Goal: Task Accomplishment & Management: Manage account settings

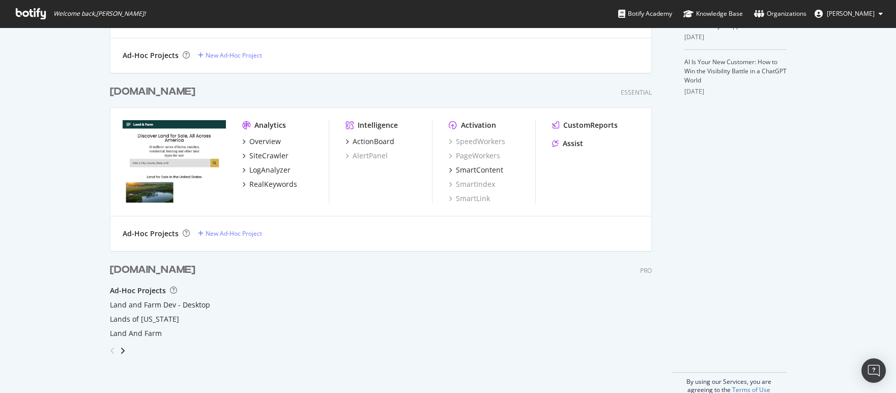
scroll to position [343, 0]
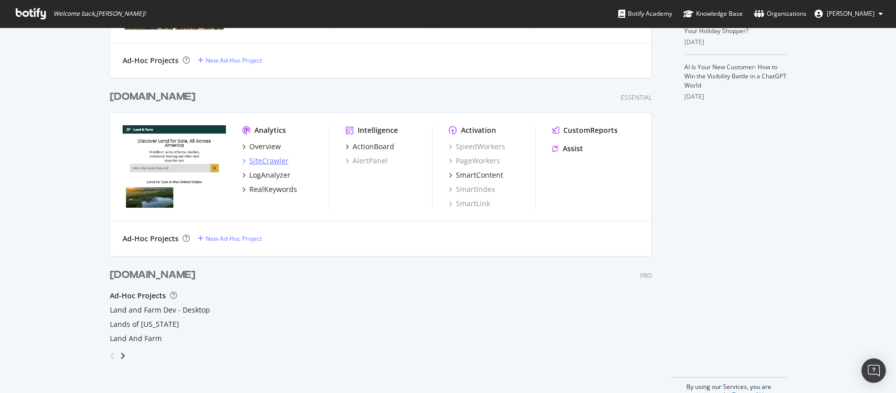
click at [282, 160] on div "SiteCrawler" at bounding box center [268, 161] width 39 height 10
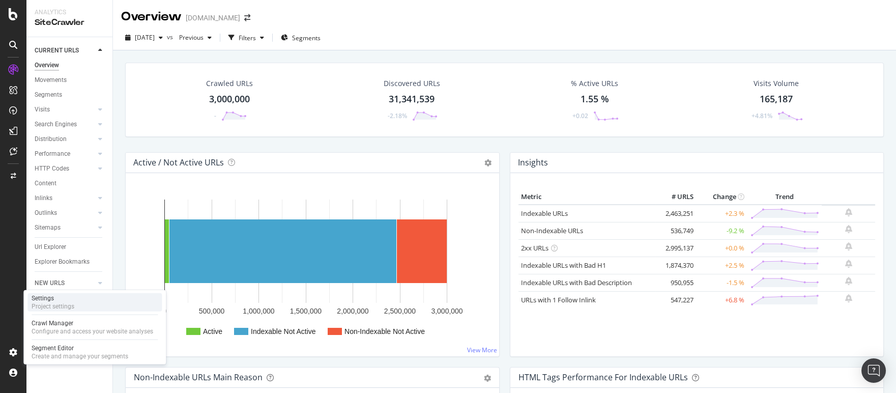
click at [137, 306] on div "Settings Project settings" at bounding box center [94, 302] width 134 height 18
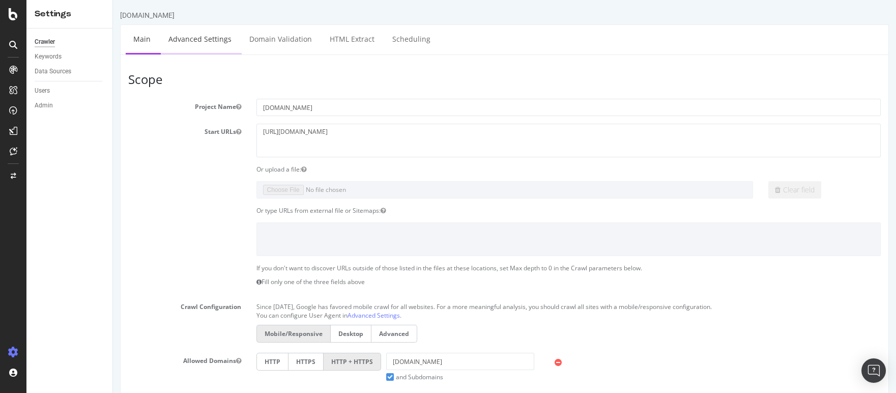
click at [193, 36] on link "Advanced Settings" at bounding box center [200, 39] width 78 height 28
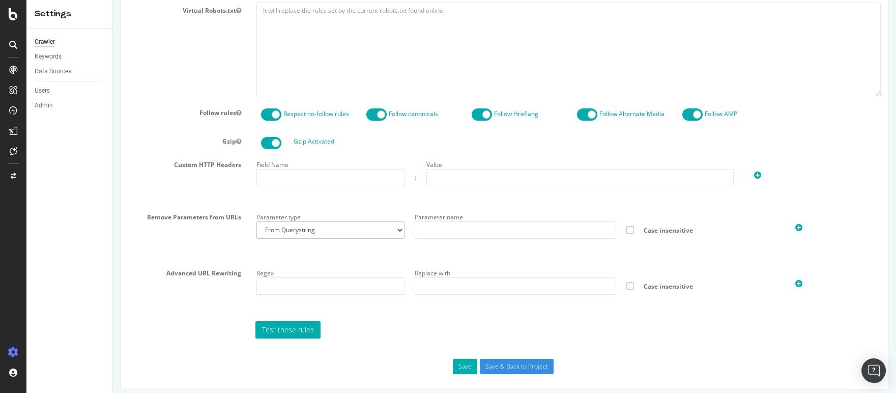
scroll to position [496, 0]
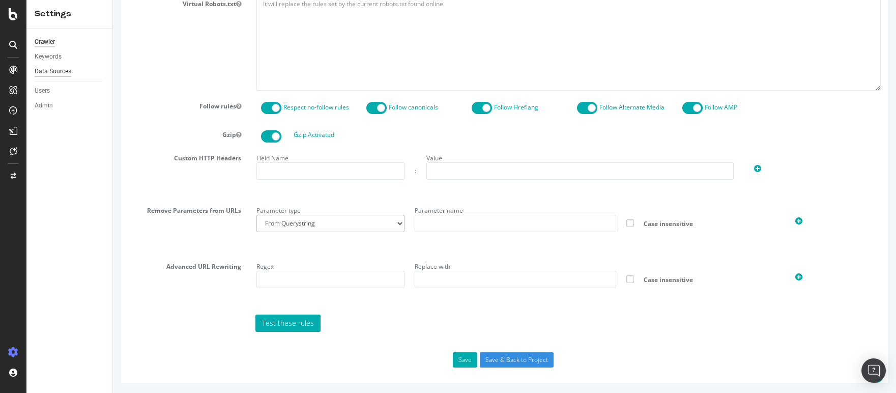
click at [58, 73] on div "Data Sources" at bounding box center [53, 71] width 37 height 11
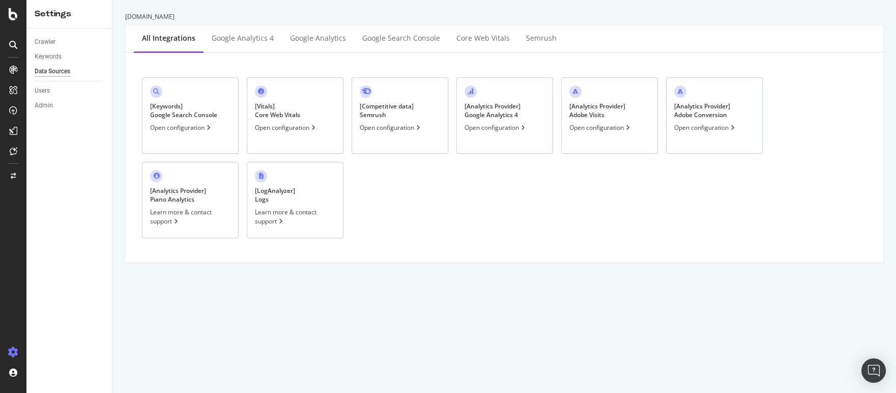
click at [329, 192] on div "[ LogAnalyzer ] Logs Learn more & contact support" at bounding box center [295, 200] width 97 height 76
click at [41, 91] on div "Users" at bounding box center [42, 91] width 15 height 11
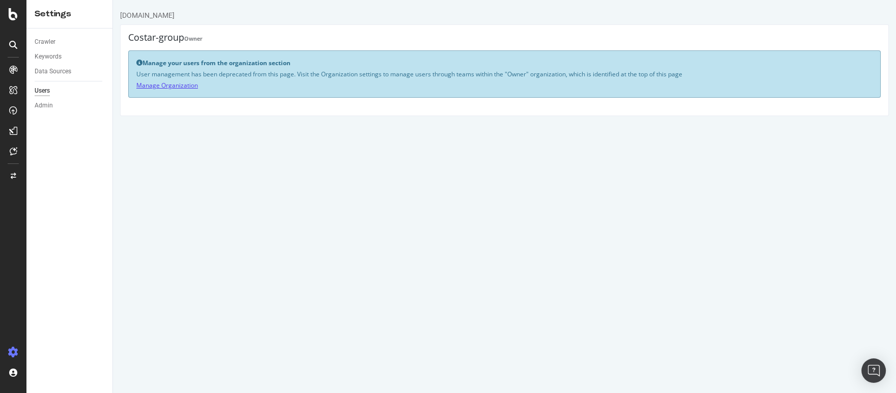
click at [157, 84] on link "Manage Organization" at bounding box center [167, 85] width 62 height 9
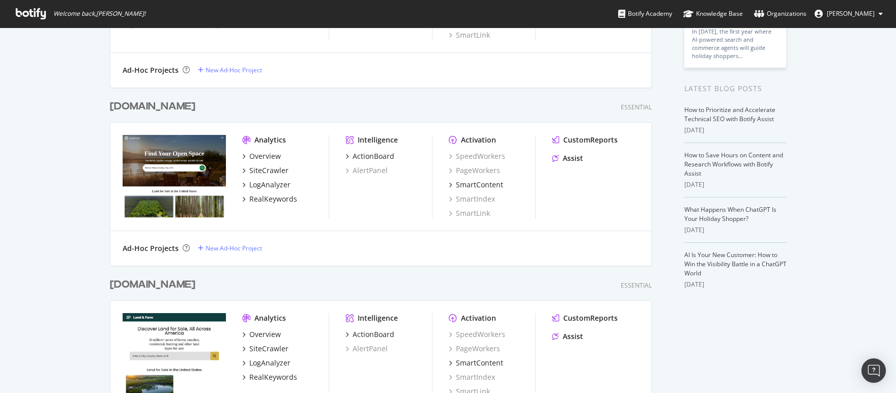
scroll to position [365, 0]
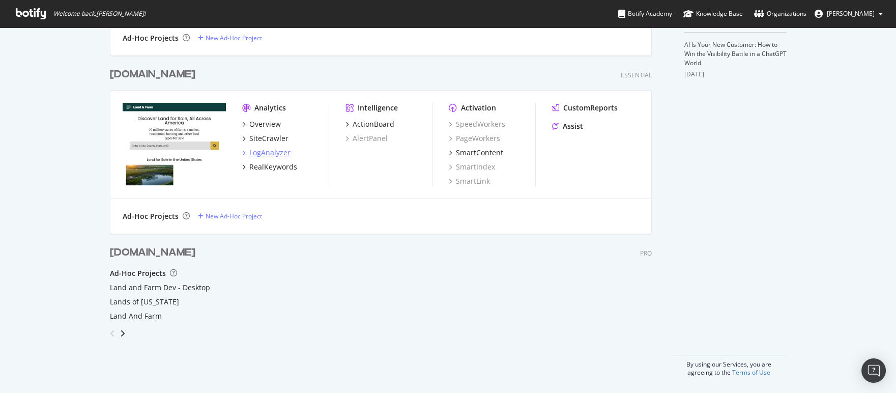
click at [261, 152] on div "LogAnalyzer" at bounding box center [269, 153] width 41 height 10
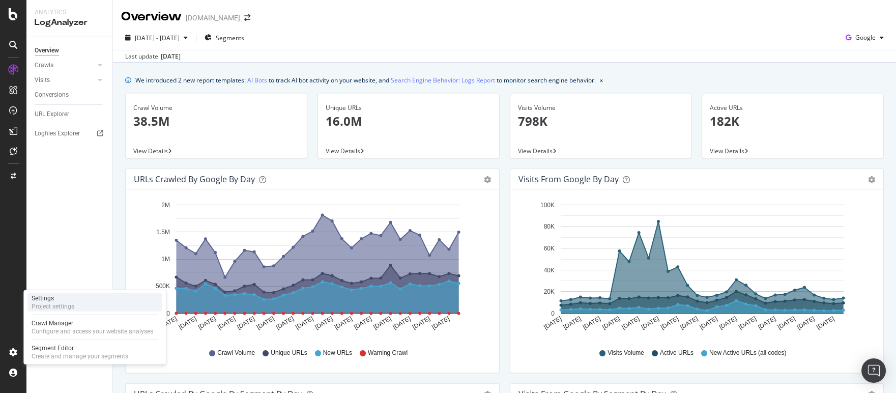
click at [102, 305] on div "Settings Project settings" at bounding box center [94, 302] width 134 height 18
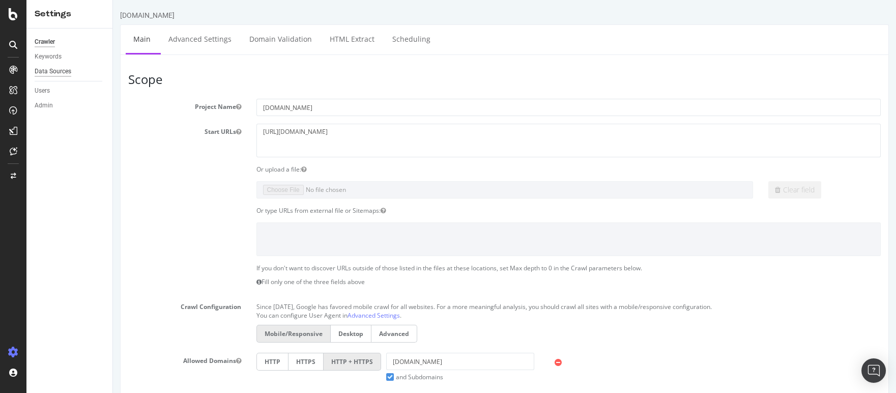
click at [60, 73] on div "Data Sources" at bounding box center [53, 71] width 37 height 11
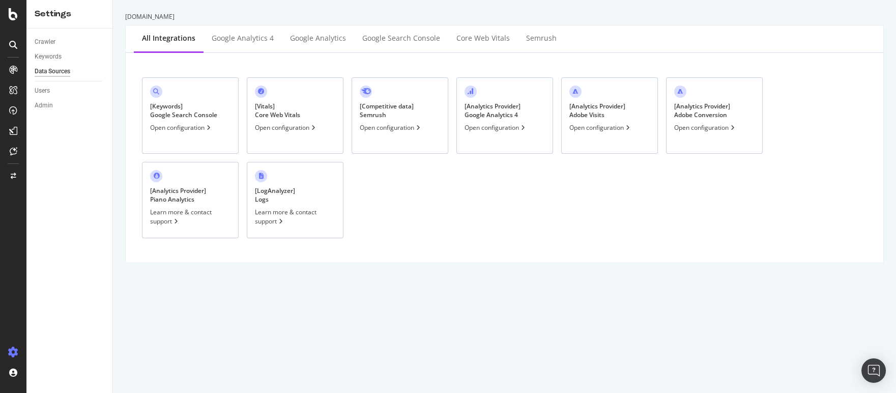
click at [49, 285] on div "Crawler Keywords Data Sources Users Admin" at bounding box center [69, 211] width 86 height 364
click at [13, 15] on icon at bounding box center [13, 14] width 9 height 12
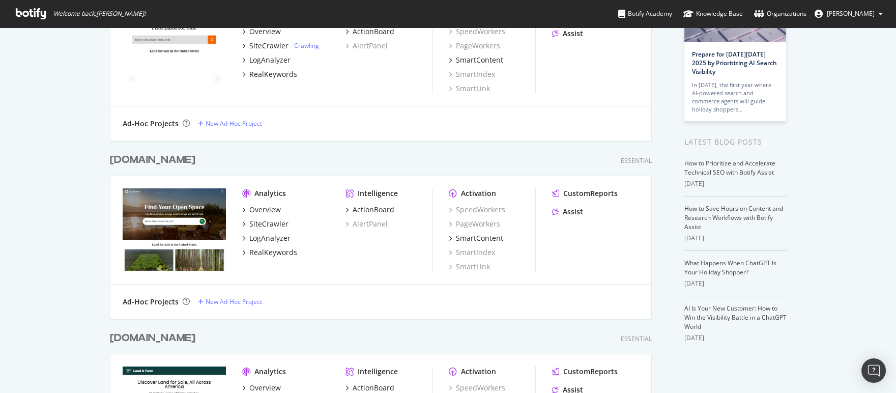
scroll to position [365, 0]
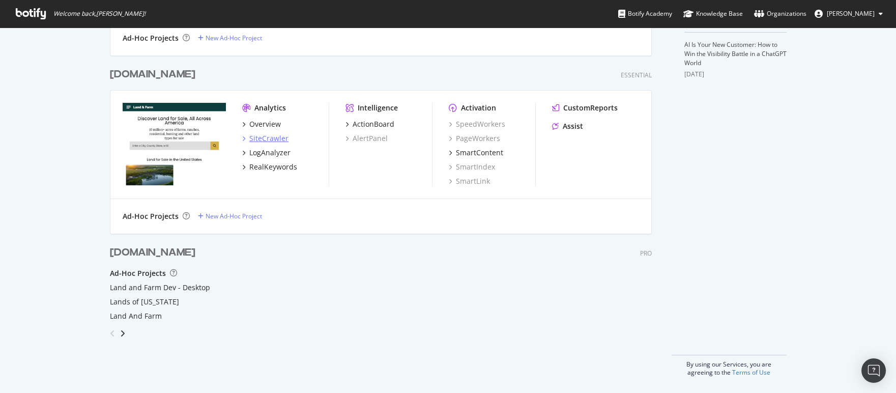
click at [255, 138] on div "SiteCrawler" at bounding box center [268, 138] width 39 height 10
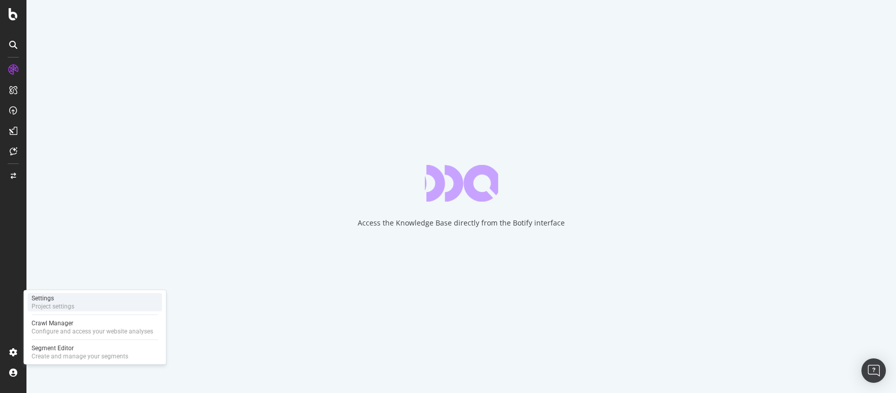
click at [66, 300] on div "Settings" at bounding box center [53, 298] width 43 height 8
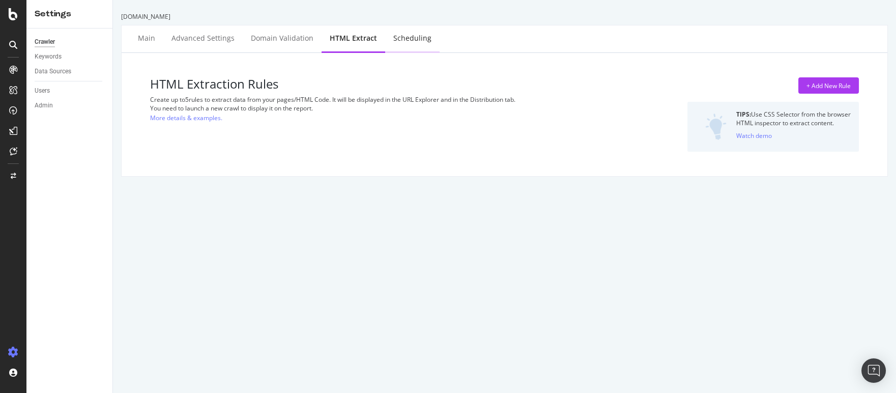
click at [393, 40] on div "Scheduling" at bounding box center [412, 38] width 38 height 10
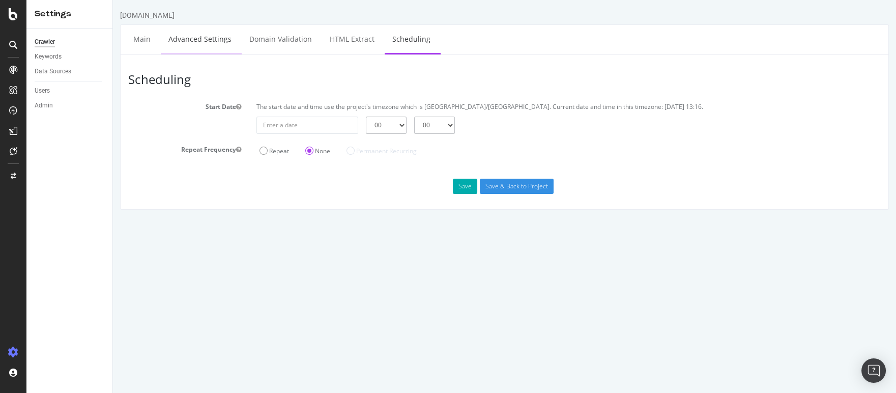
click at [218, 39] on link "Advanced Settings" at bounding box center [200, 39] width 78 height 28
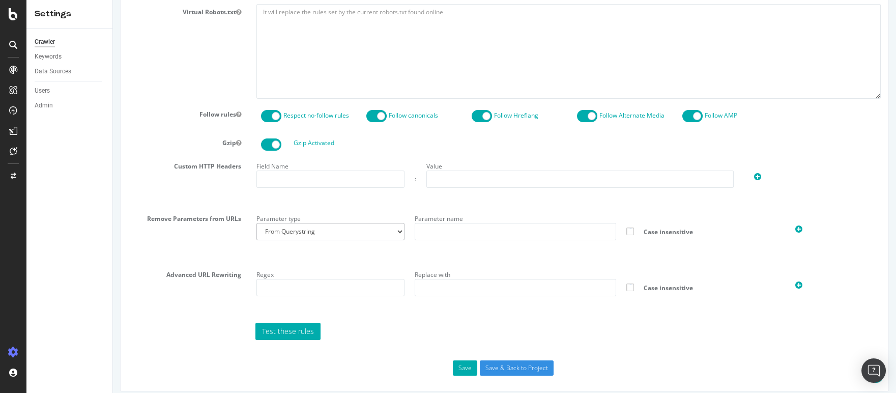
scroll to position [496, 0]
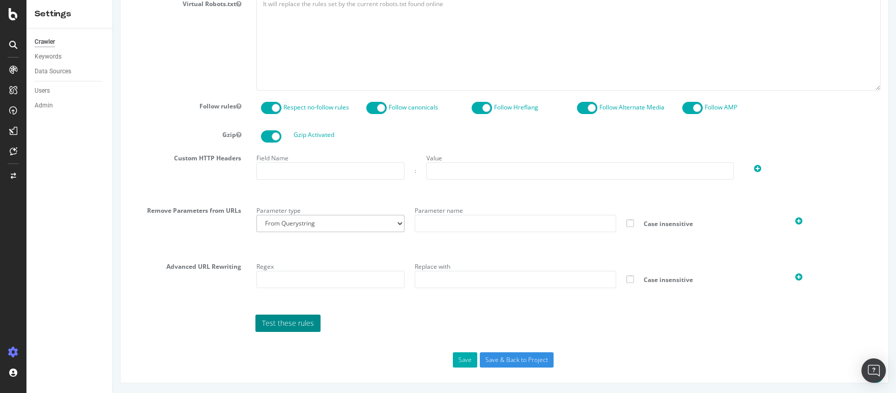
type input "miglavac"
click at [282, 322] on link "Test these rules" at bounding box center [288, 323] width 65 height 17
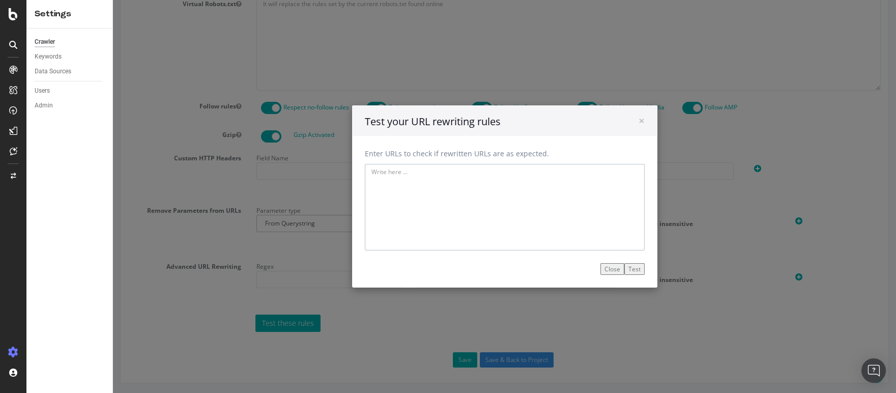
click at [439, 190] on textarea at bounding box center [505, 207] width 280 height 87
paste textarea "https://www.landandfarm.com/search/farms-for-sale/"
type textarea "https://www.landandfarm.com/search/farms-for-sale/"
click at [636, 273] on button "Test" at bounding box center [635, 269] width 20 height 12
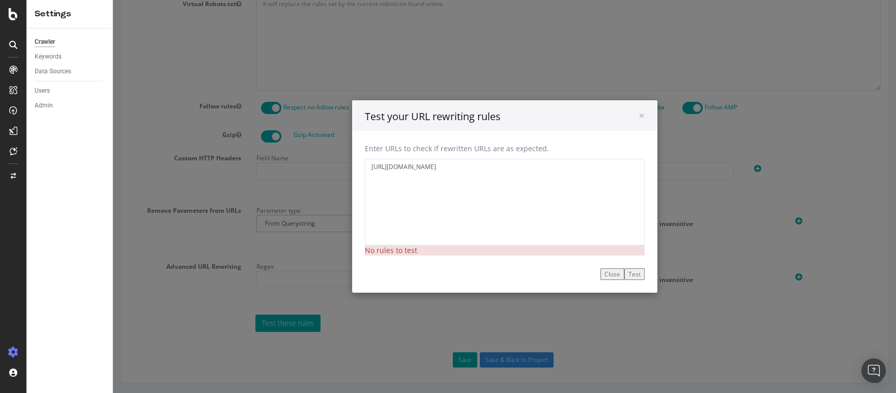
click at [612, 276] on button "Close" at bounding box center [613, 274] width 24 height 12
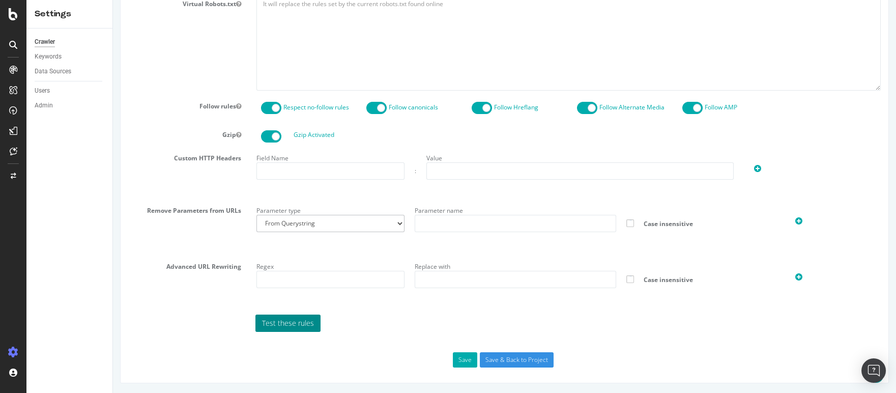
click at [280, 321] on link "Test these rules" at bounding box center [288, 323] width 65 height 17
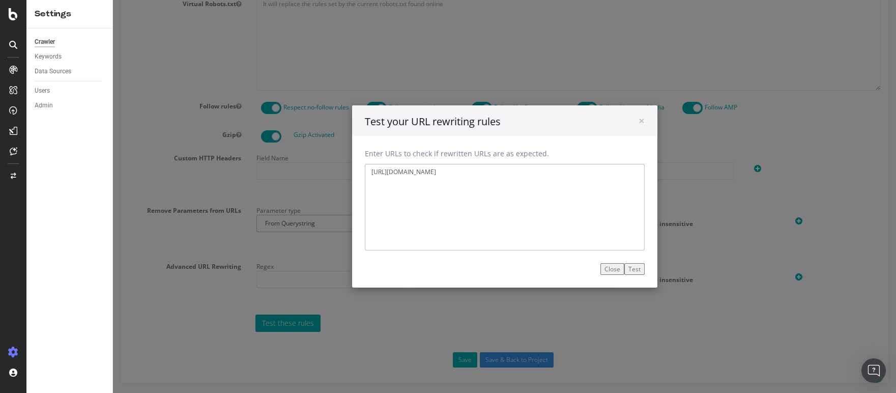
click at [467, 216] on textarea "https://www.landandfarm.com/search/farms-for-sale/" at bounding box center [505, 207] width 280 height 87
click at [636, 270] on button "Test" at bounding box center [635, 269] width 20 height 12
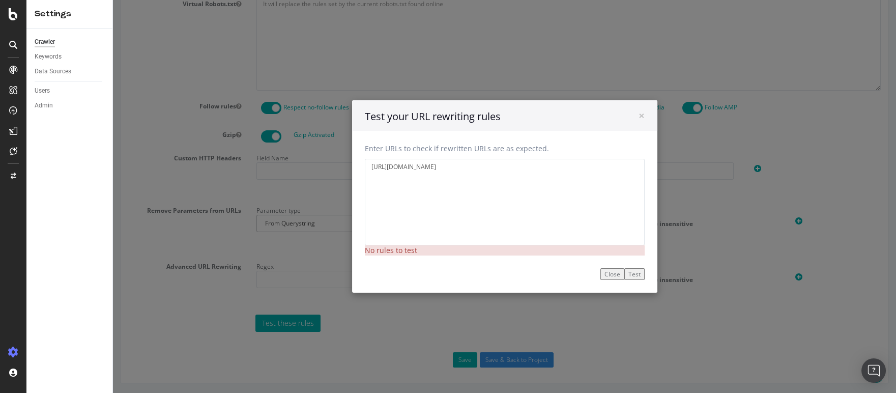
click at [607, 276] on button "Close" at bounding box center [613, 274] width 24 height 12
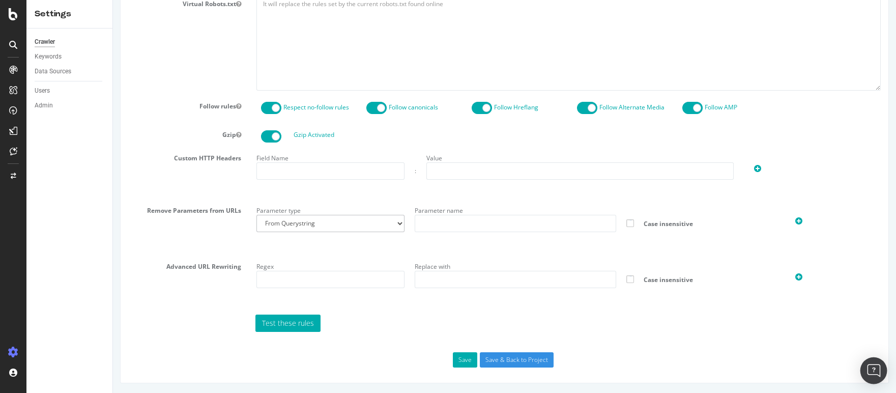
click at [875, 371] on img "Open Intercom Messenger" at bounding box center [873, 370] width 13 height 13
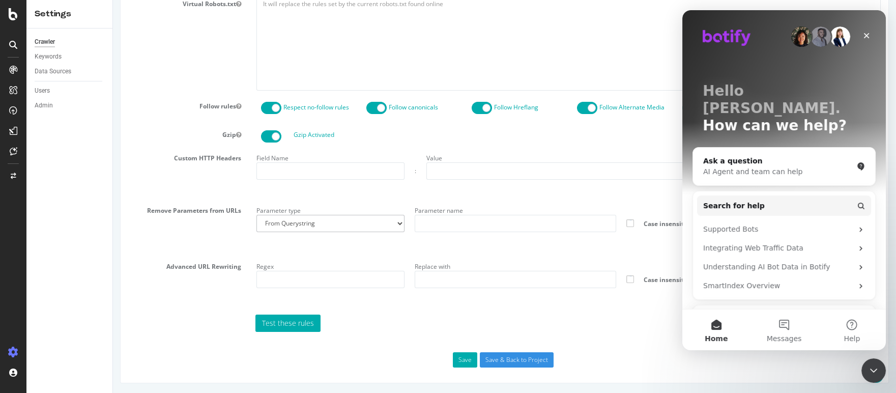
scroll to position [0, 0]
drag, startPoint x: 161, startPoint y: 253, endPoint x: 186, endPoint y: 260, distance: 25.7
click at [162, 254] on section "Virtual Robots.txt Follow rules Respect no-follow rules Follow canonicals Follo…" at bounding box center [504, 164] width 753 height 336
click at [864, 35] on icon "Close" at bounding box center [867, 36] width 8 height 8
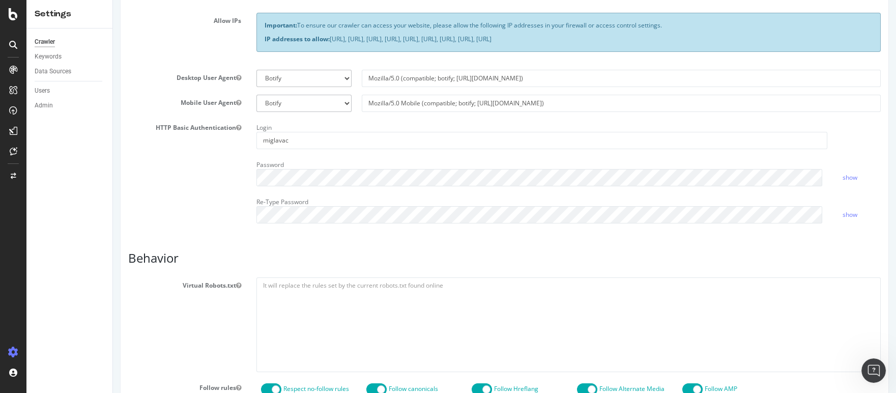
scroll to position [496, 0]
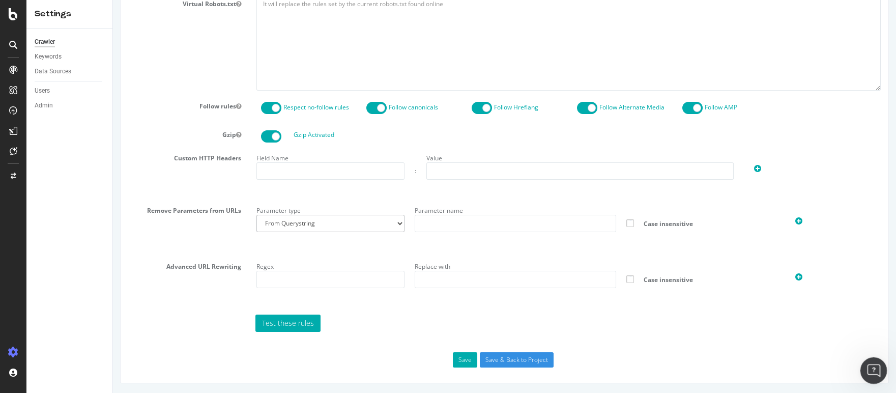
click at [871, 365] on icon "Open Intercom Messenger" at bounding box center [872, 369] width 17 height 17
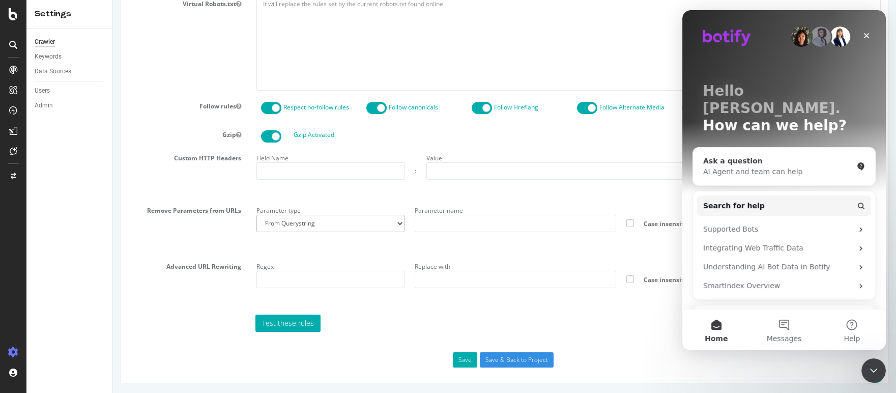
click at [752, 166] on div "AI Agent and team can help" at bounding box center [778, 171] width 150 height 11
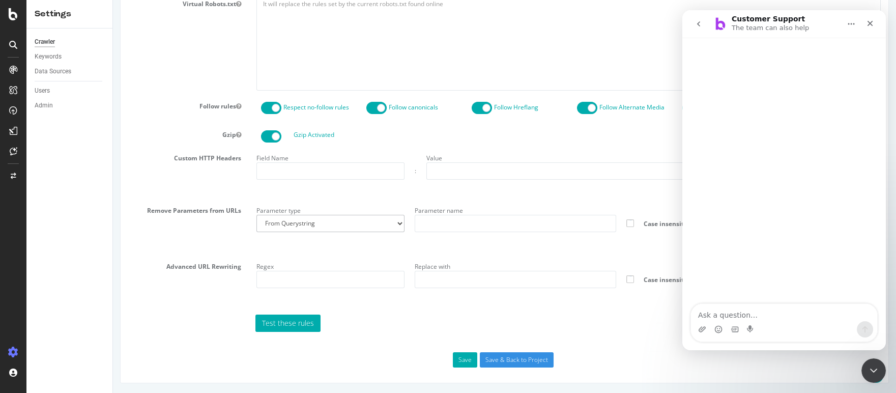
click at [764, 317] on textarea "Ask a question…" at bounding box center [784, 312] width 186 height 17
type textarea "update headers"
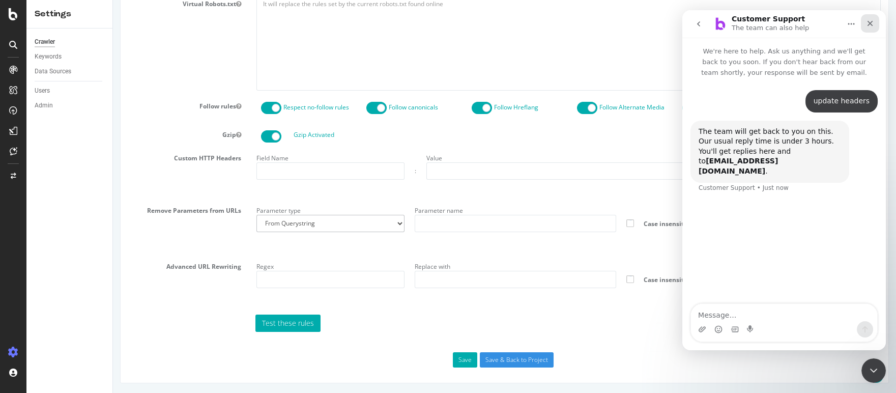
click at [869, 25] on icon "Close" at bounding box center [871, 24] width 6 height 6
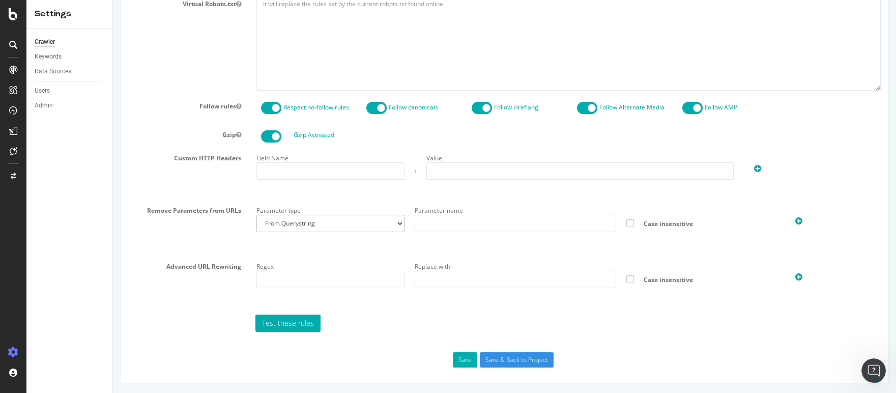
scroll to position [2, 0]
click at [15, 45] on icon at bounding box center [13, 45] width 8 height 8
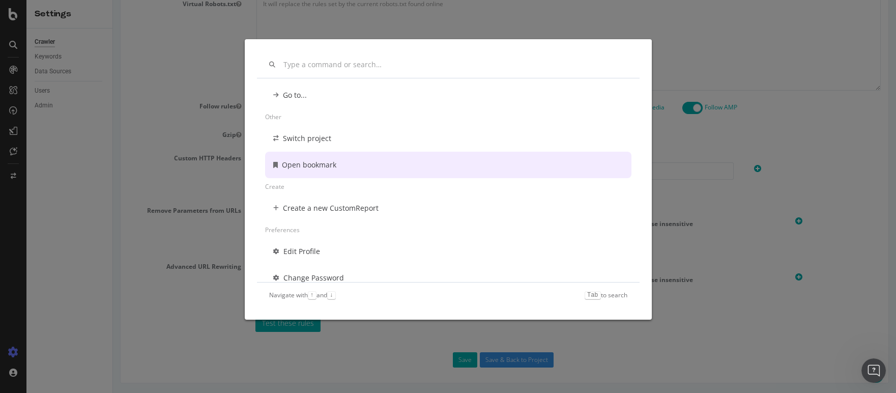
scroll to position [0, 0]
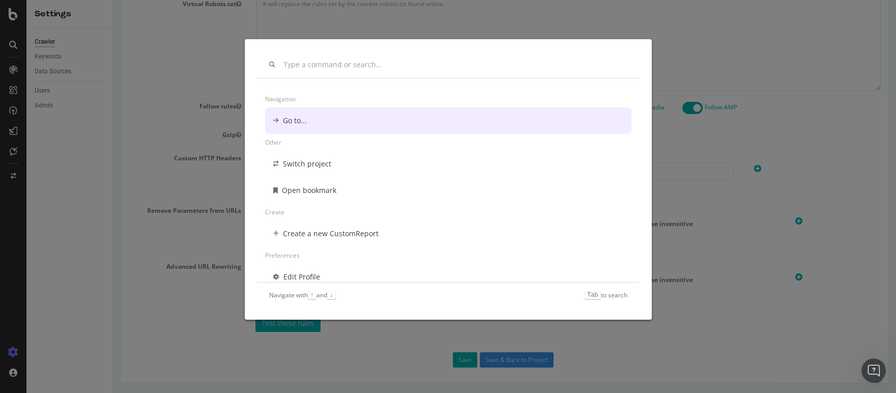
click at [328, 68] on input "modal" at bounding box center [456, 65] width 344 height 9
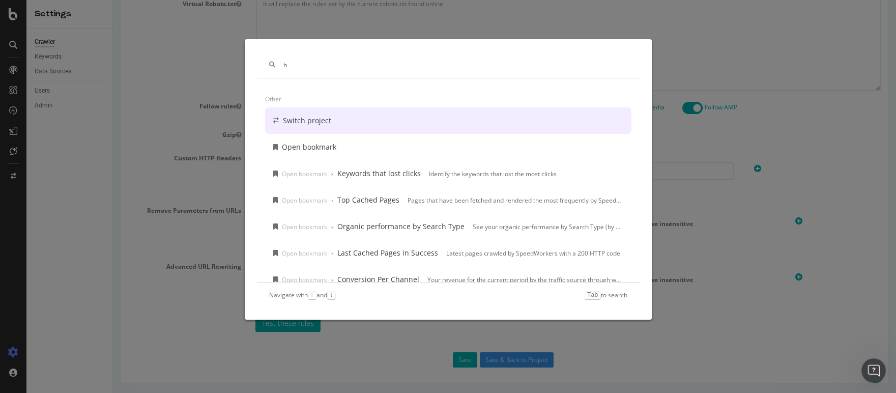
type input "h"
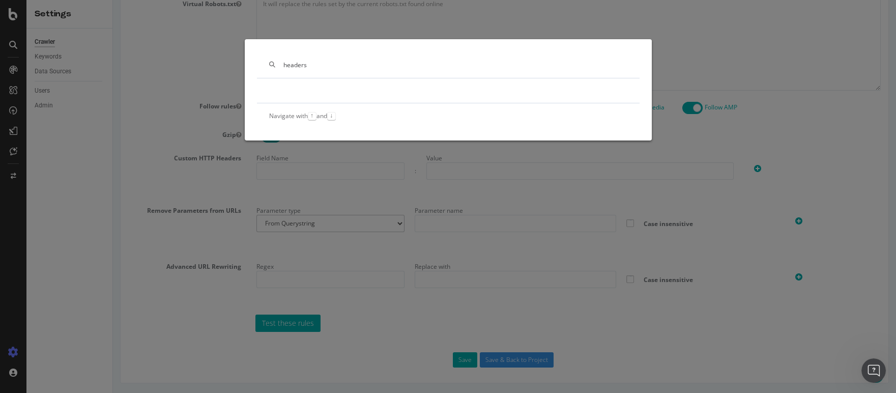
type input "headers"
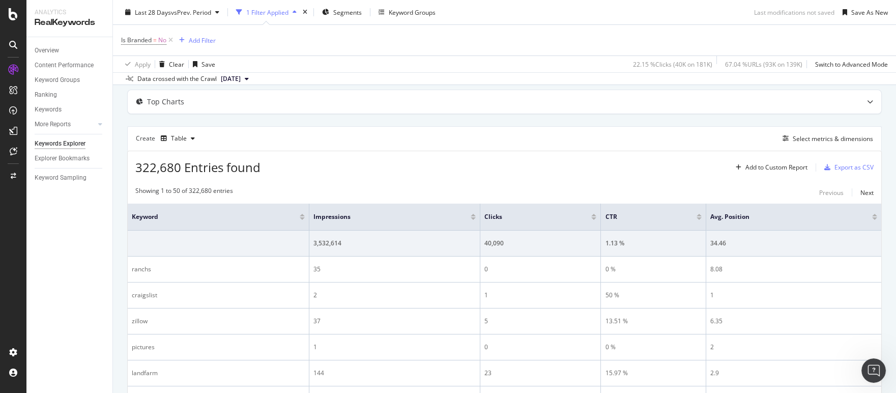
scroll to position [113, 0]
click at [16, 152] on icon at bounding box center [14, 151] width 8 height 8
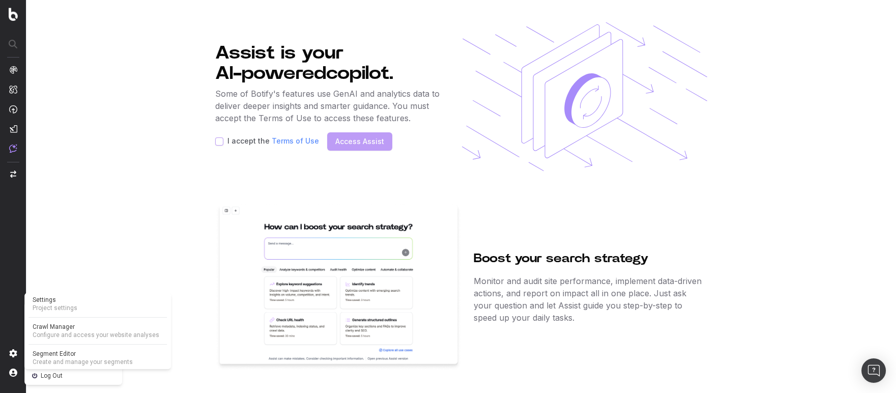
click at [13, 353] on img at bounding box center [13, 353] width 8 height 8
click at [17, 353] on nav at bounding box center [13, 196] width 26 height 393
drag, startPoint x: 46, startPoint y: 338, endPoint x: 40, endPoint y: 341, distance: 6.4
click at [45, 339] on section "Assist is your AI-powered copilot. Some of Botify's features use GenAI and anal…" at bounding box center [461, 196] width 870 height 393
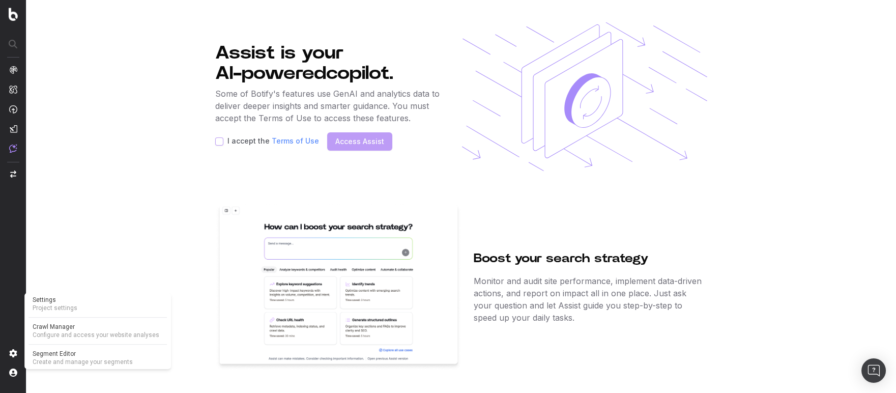
click at [12, 353] on img at bounding box center [13, 353] width 8 height 8
click at [56, 308] on span "Project settings" at bounding box center [98, 308] width 130 height 8
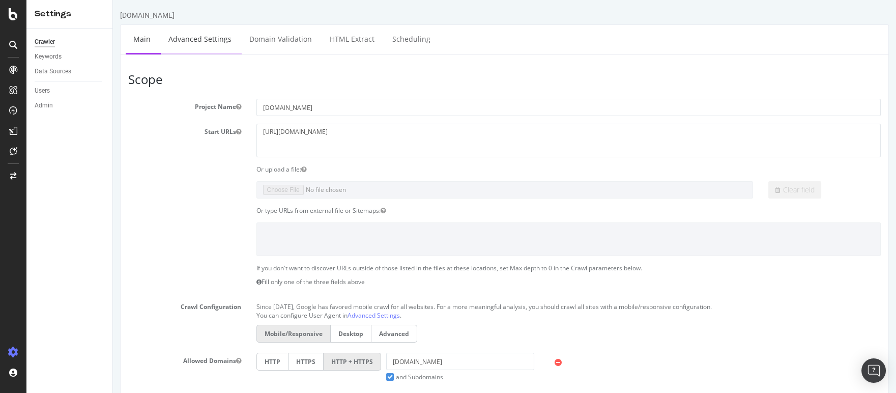
click at [200, 33] on link "Advanced Settings" at bounding box center [200, 39] width 78 height 28
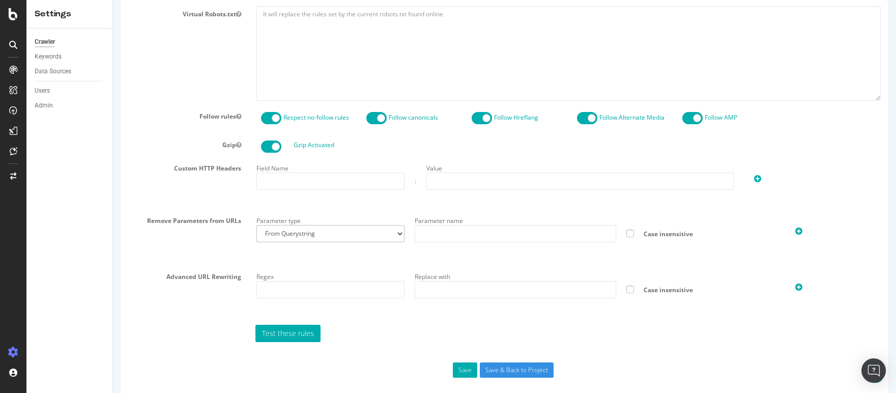
scroll to position [478, 0]
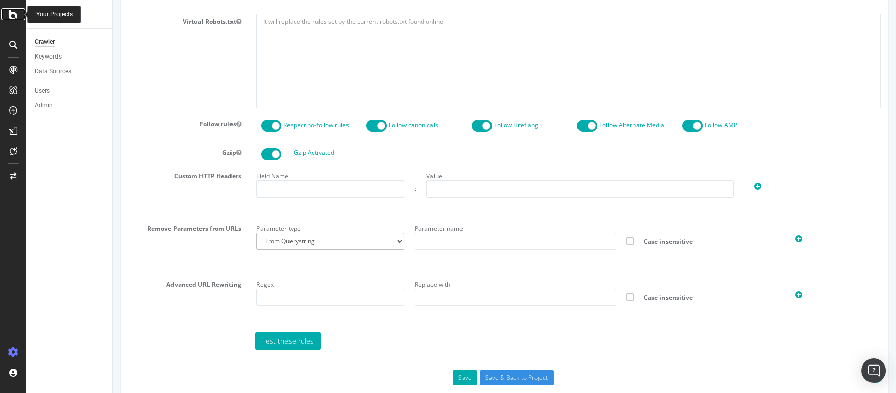
click at [13, 16] on icon at bounding box center [13, 14] width 9 height 12
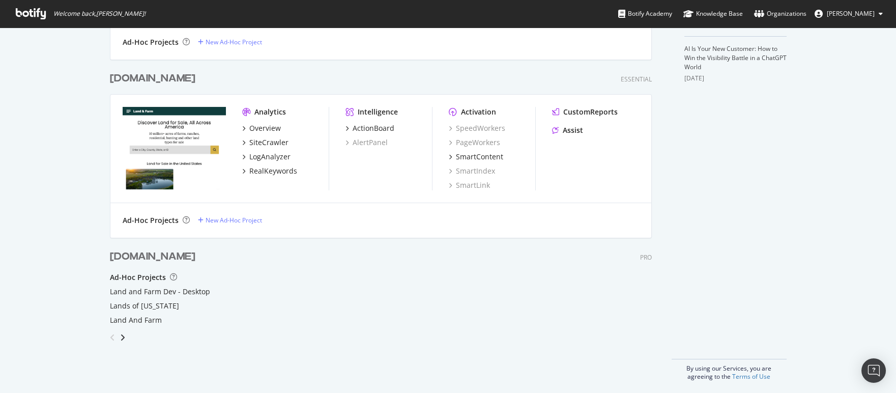
scroll to position [365, 0]
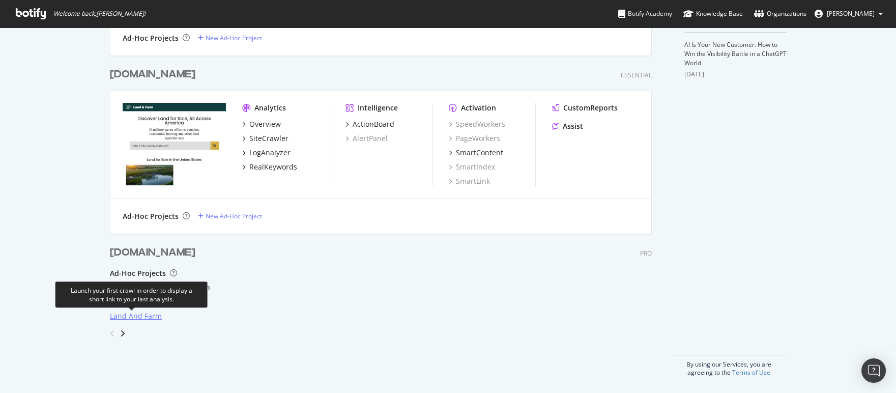
click at [136, 316] on div "Land And Farm" at bounding box center [136, 316] width 52 height 10
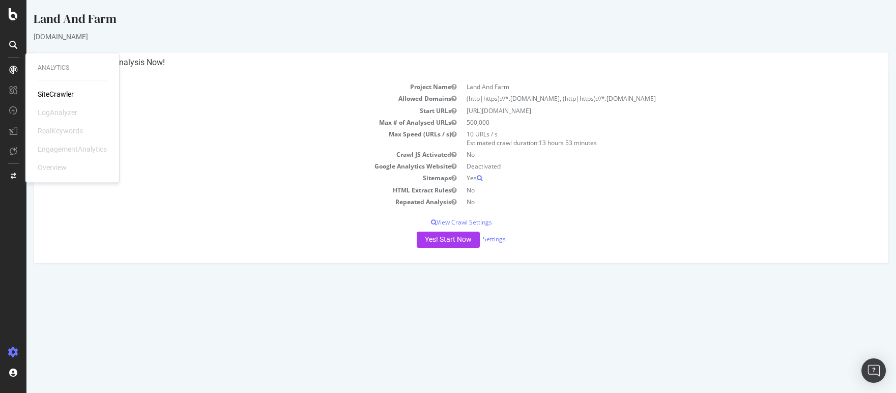
click at [61, 92] on div "SiteCrawler" at bounding box center [56, 94] width 36 height 10
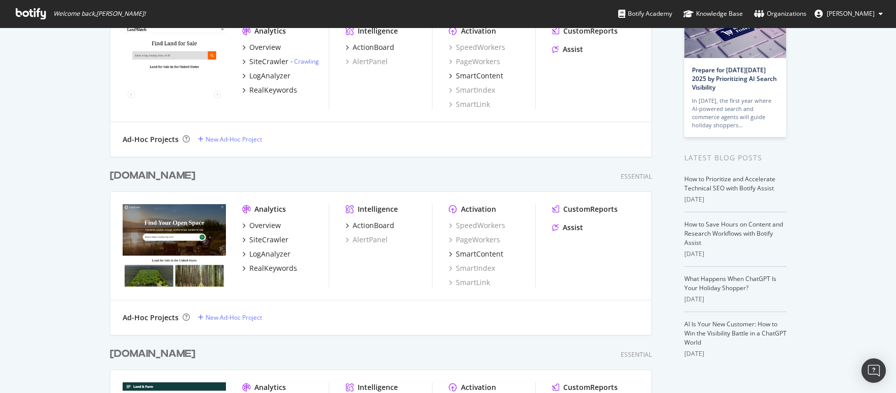
scroll to position [365, 0]
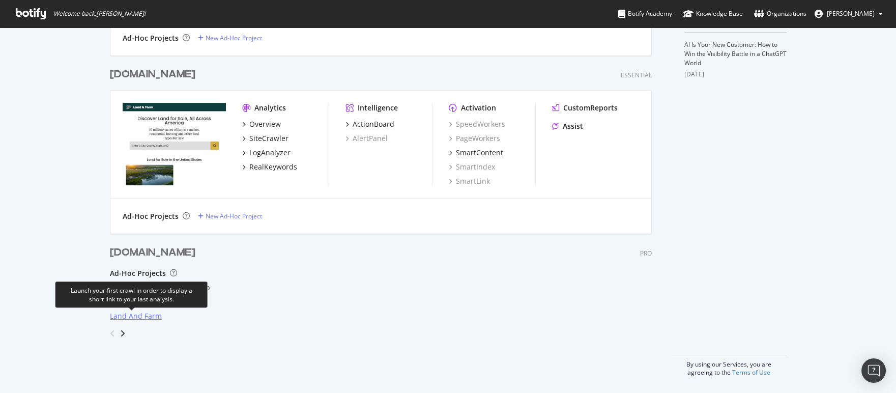
click at [144, 316] on div "Land And Farm" at bounding box center [136, 316] width 52 height 10
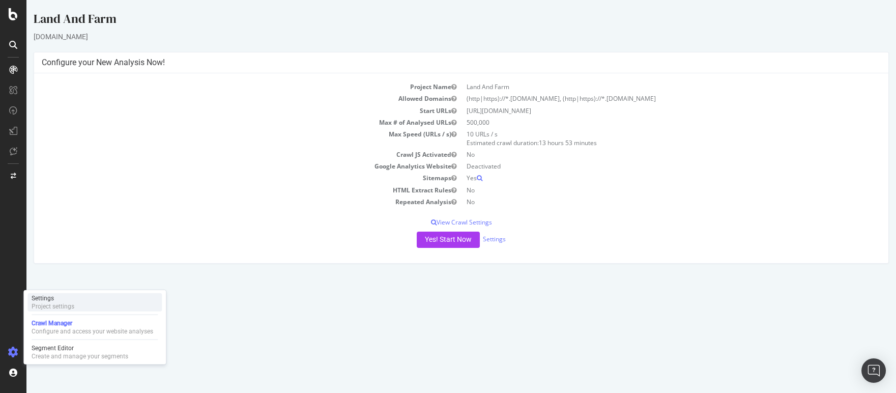
click at [74, 304] on div "Settings Project settings" at bounding box center [94, 302] width 134 height 18
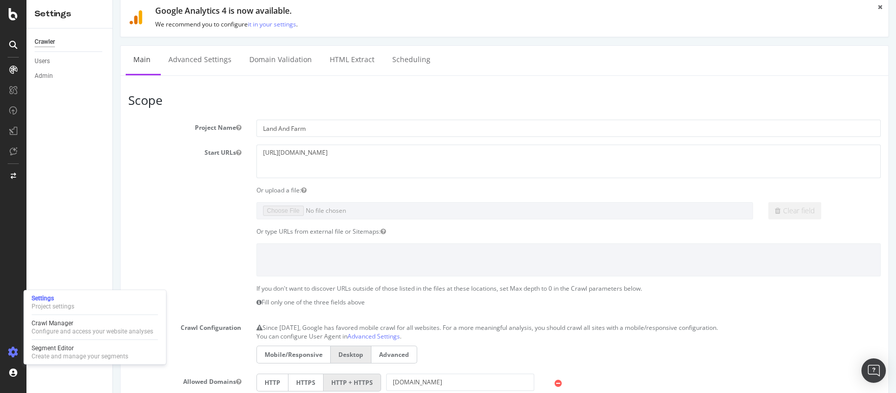
scroll to position [27, 0]
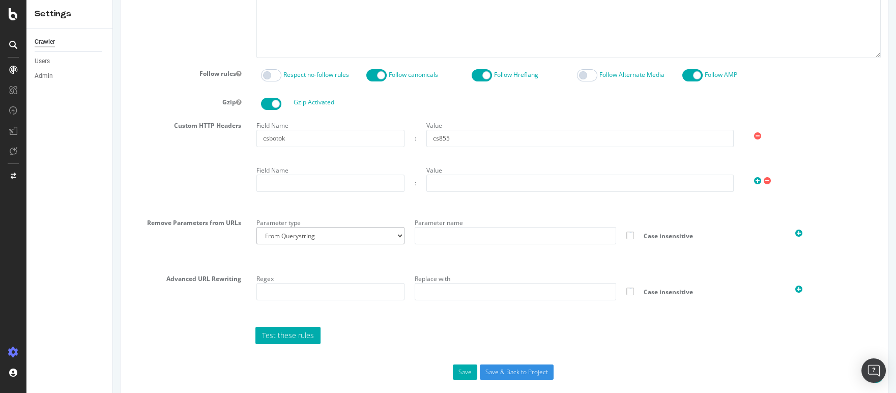
scroll to position [528, 0]
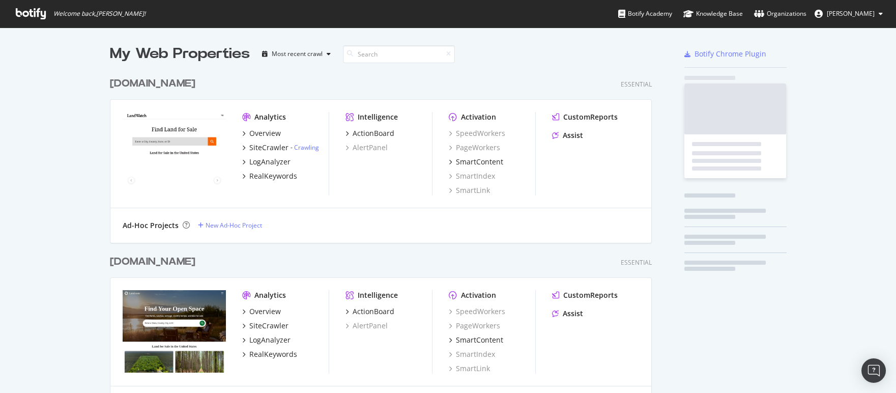
scroll to position [386, 882]
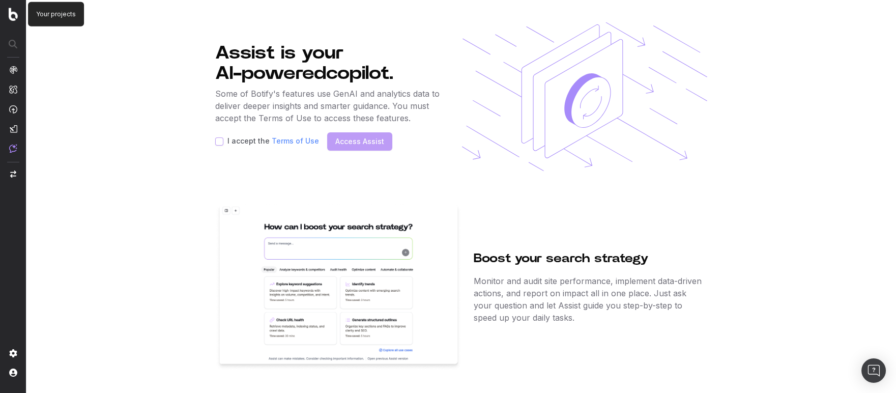
click at [13, 11] on img at bounding box center [13, 14] width 9 height 13
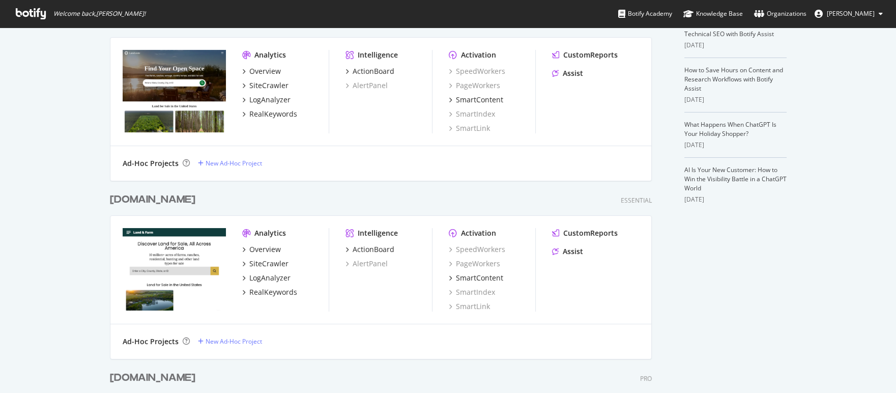
scroll to position [365, 0]
